Goal: Check status: Check status

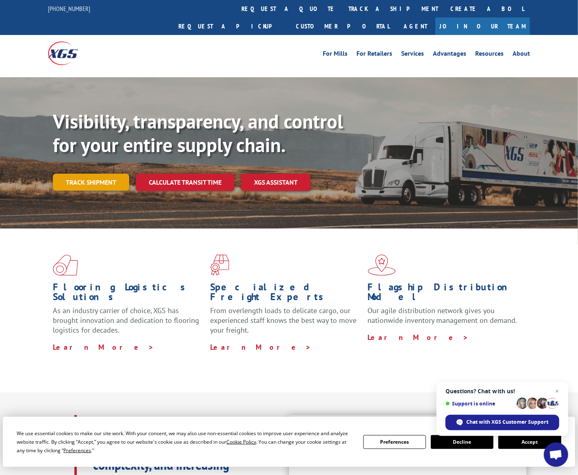
click at [97, 174] on link "Track shipment" at bounding box center [91, 182] width 76 height 17
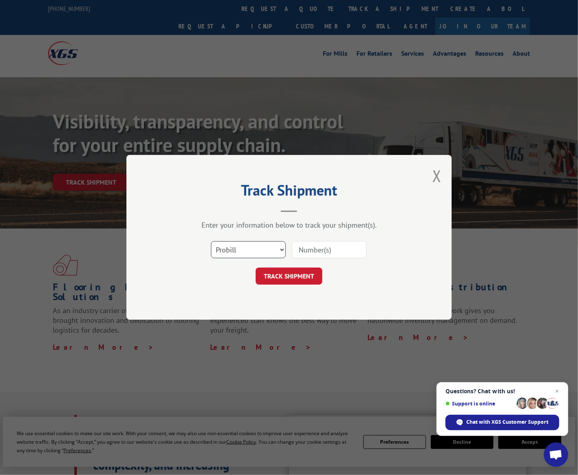
click at [283, 251] on select "Select category... Probill BOL PO" at bounding box center [248, 250] width 75 height 17
click at [279, 249] on select "Select category... Probill BOL PO" at bounding box center [248, 250] width 75 height 17
click at [283, 248] on select "Select category... Probill BOL PO" at bounding box center [248, 250] width 75 height 17
click at [330, 247] on input at bounding box center [329, 250] width 75 height 17
paste input "WN34918269"
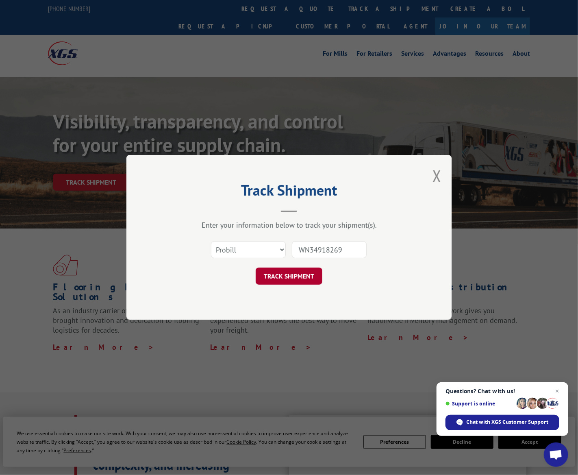
type input "WN34918269"
click at [277, 275] on button "TRACK SHIPMENT" at bounding box center [289, 276] width 67 height 17
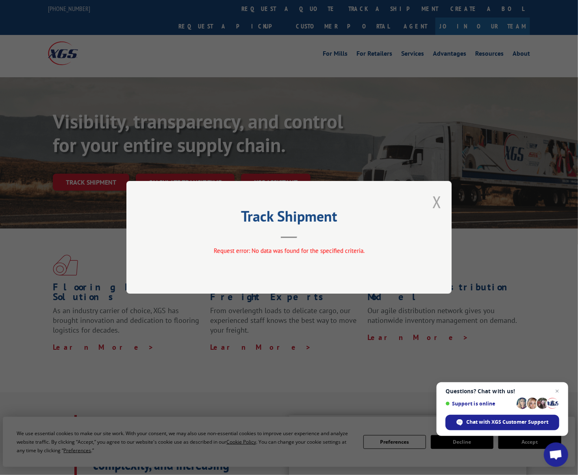
click at [438, 198] on button "Close modal" at bounding box center [437, 202] width 9 height 22
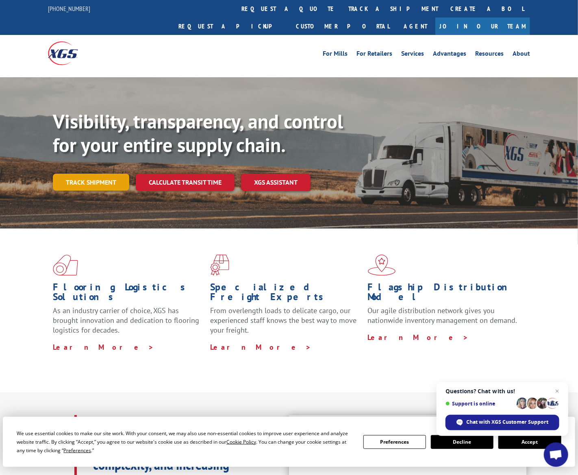
click at [78, 174] on link "Track shipment" at bounding box center [91, 182] width 76 height 17
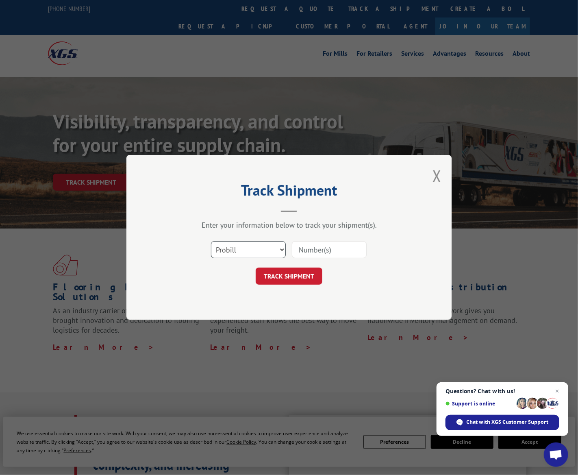
click at [241, 247] on select "Select category... Probill BOL PO" at bounding box center [248, 250] width 75 height 17
select select "bol"
click at [211, 242] on select "Select category... Probill BOL PO" at bounding box center [248, 250] width 75 height 17
click at [316, 248] on input at bounding box center [329, 250] width 75 height 17
type input "WN34918269"
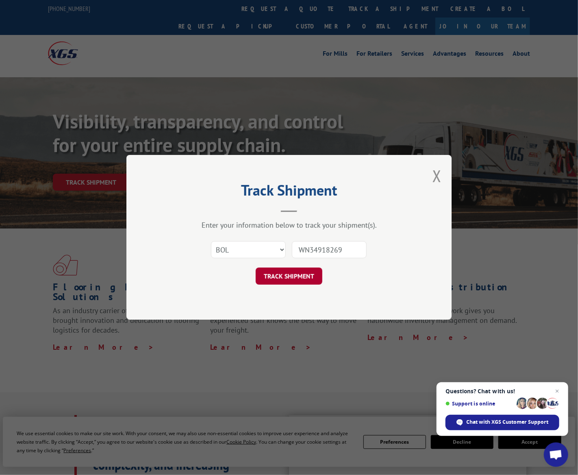
click at [286, 273] on button "TRACK SHIPMENT" at bounding box center [289, 276] width 67 height 17
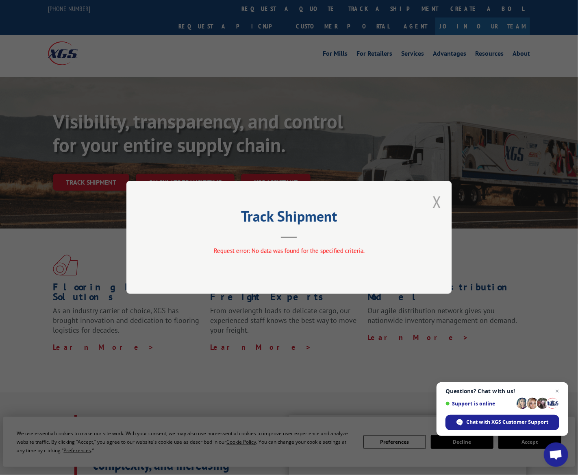
click at [437, 201] on button "Close modal" at bounding box center [437, 202] width 9 height 22
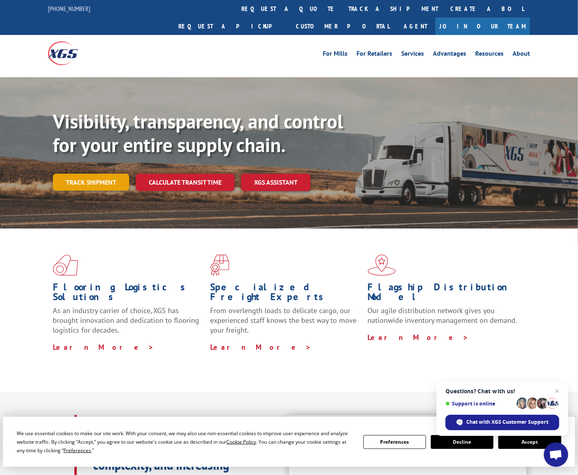
click at [78, 174] on link "Track shipment" at bounding box center [91, 182] width 76 height 17
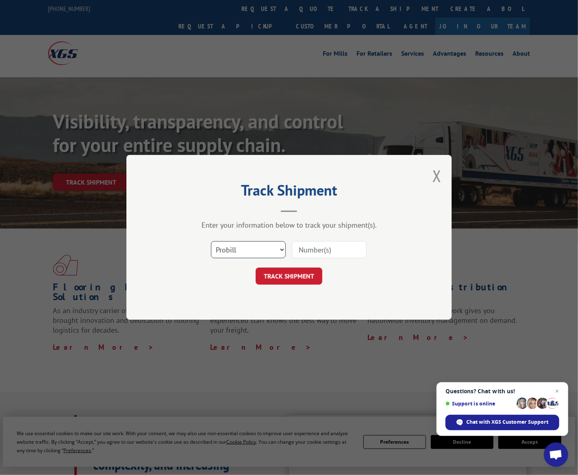
click at [258, 244] on select "Select category... Probill BOL PO" at bounding box center [248, 250] width 75 height 17
select select "po"
click at [211, 242] on select "Select category... Probill BOL PO" at bounding box center [248, 250] width 75 height 17
click at [322, 247] on input at bounding box center [329, 250] width 75 height 17
type input "WN34918269"
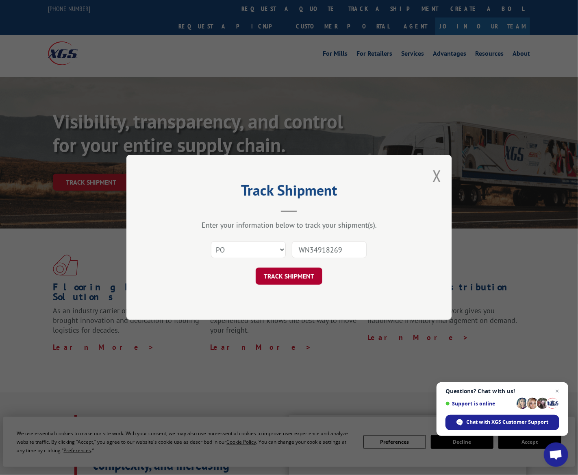
click at [296, 276] on button "TRACK SHIPMENT" at bounding box center [289, 276] width 67 height 17
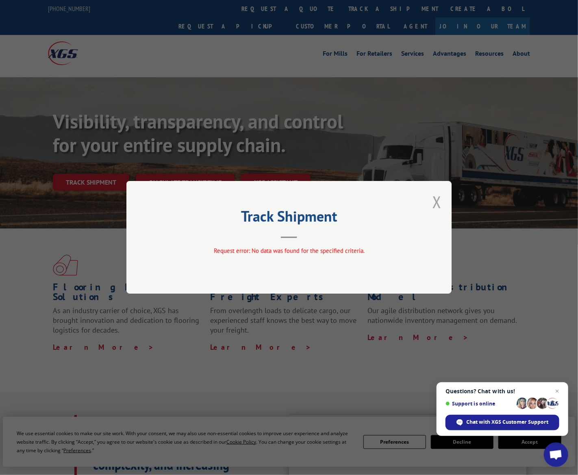
click at [435, 200] on button "Close modal" at bounding box center [437, 202] width 9 height 22
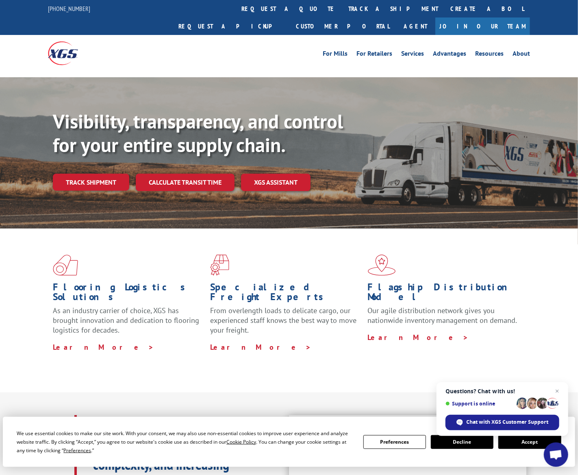
click at [94, 174] on link "Track shipment" at bounding box center [91, 182] width 76 height 17
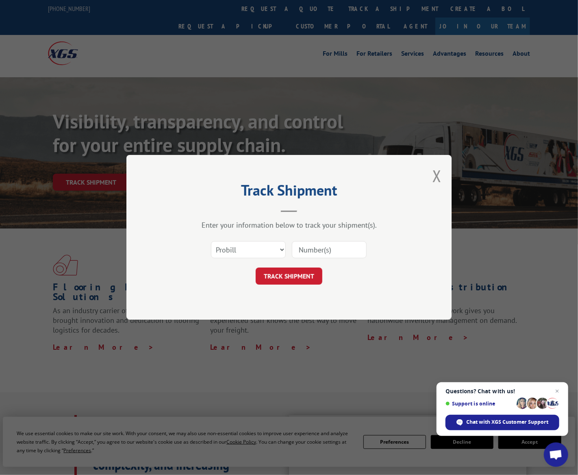
click at [332, 254] on input at bounding box center [329, 250] width 75 height 17
type input "16945496"
click at [280, 277] on button "TRACK SHIPMENT" at bounding box center [289, 276] width 67 height 17
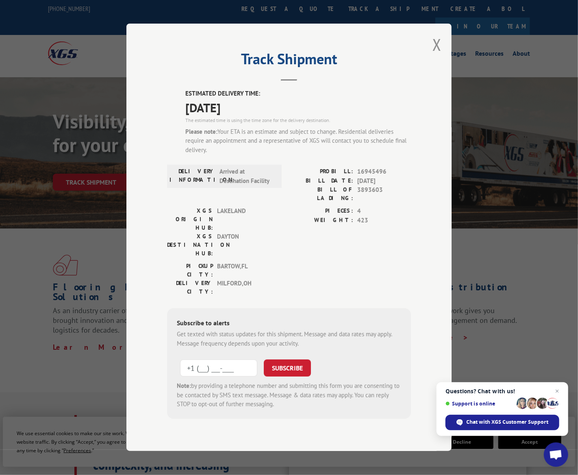
click at [218, 360] on input "+1 (___) ___-____" at bounding box center [218, 368] width 77 height 17
click at [264, 360] on button "SUBSCRIBE" at bounding box center [287, 368] width 47 height 17
type input "[PHONE_NUMBER]"
click at [278, 360] on button "SUBSCRIBE" at bounding box center [287, 368] width 47 height 17
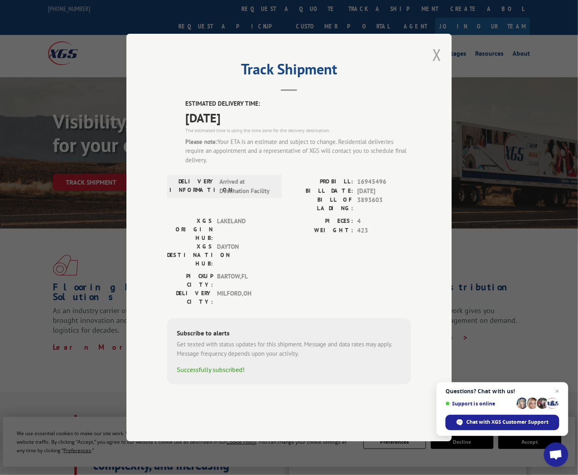
click at [436, 65] on button "Close modal" at bounding box center [437, 55] width 9 height 22
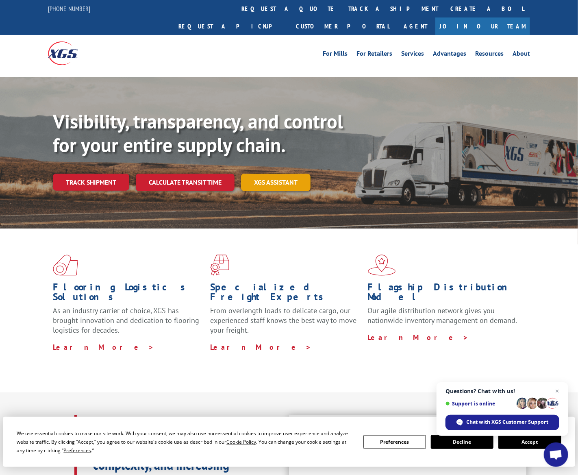
click at [279, 174] on link "XGS ASSISTANT" at bounding box center [276, 182] width 70 height 17
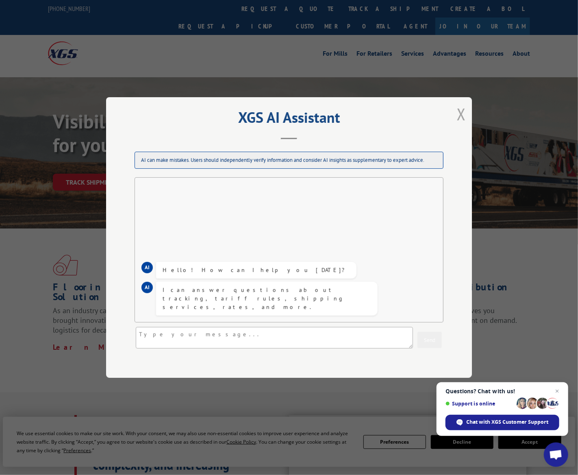
click at [458, 115] on button "Close modal" at bounding box center [461, 114] width 9 height 22
